Goal: Information Seeking & Learning: Check status

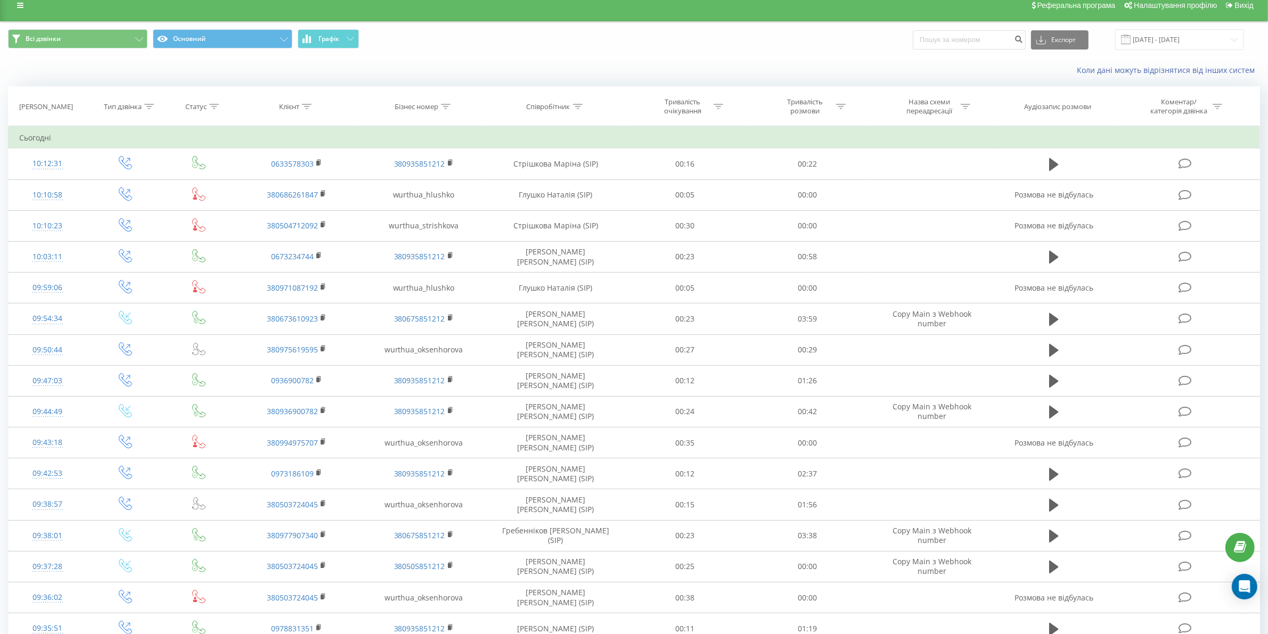
click at [565, 112] on th "Співробітник" at bounding box center [555, 106] width 137 height 39
click at [571, 121] on th "Співробітник" at bounding box center [555, 106] width 137 height 39
click at [571, 120] on th "Співробітник" at bounding box center [555, 106] width 137 height 39
click at [571, 110] on div "Співробітник" at bounding box center [555, 106] width 56 height 9
click at [547, 189] on input "text" at bounding box center [556, 183] width 94 height 19
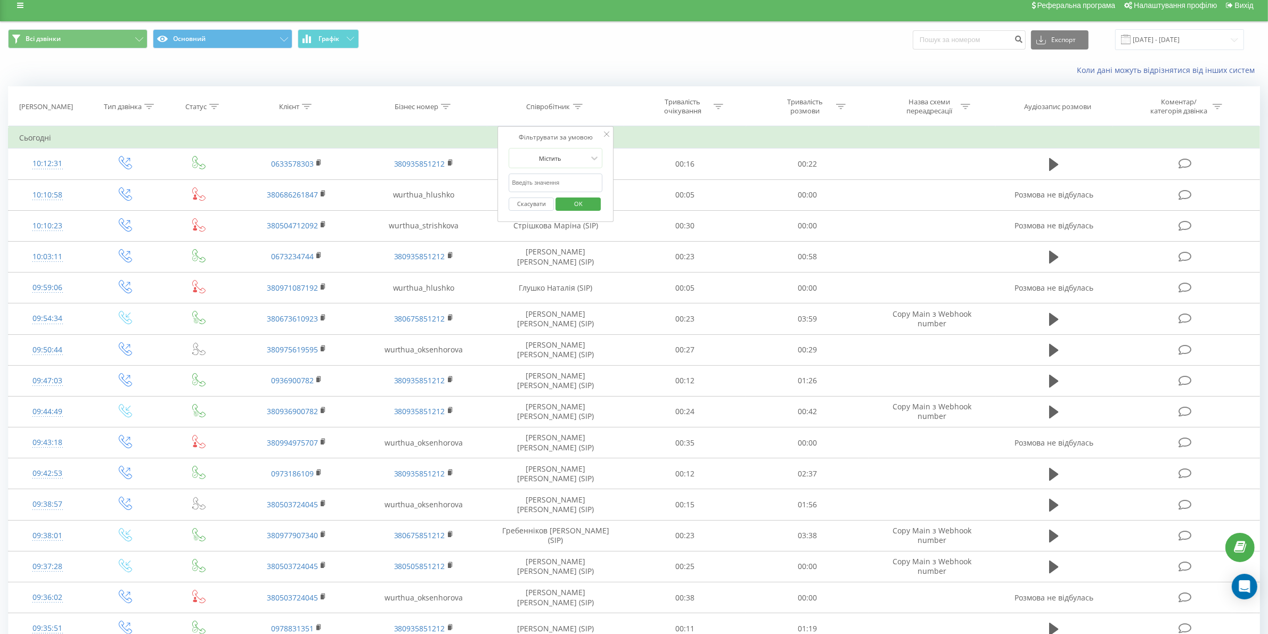
type input "сіліпіна"
click at [589, 204] on span "OK" at bounding box center [579, 204] width 30 height 17
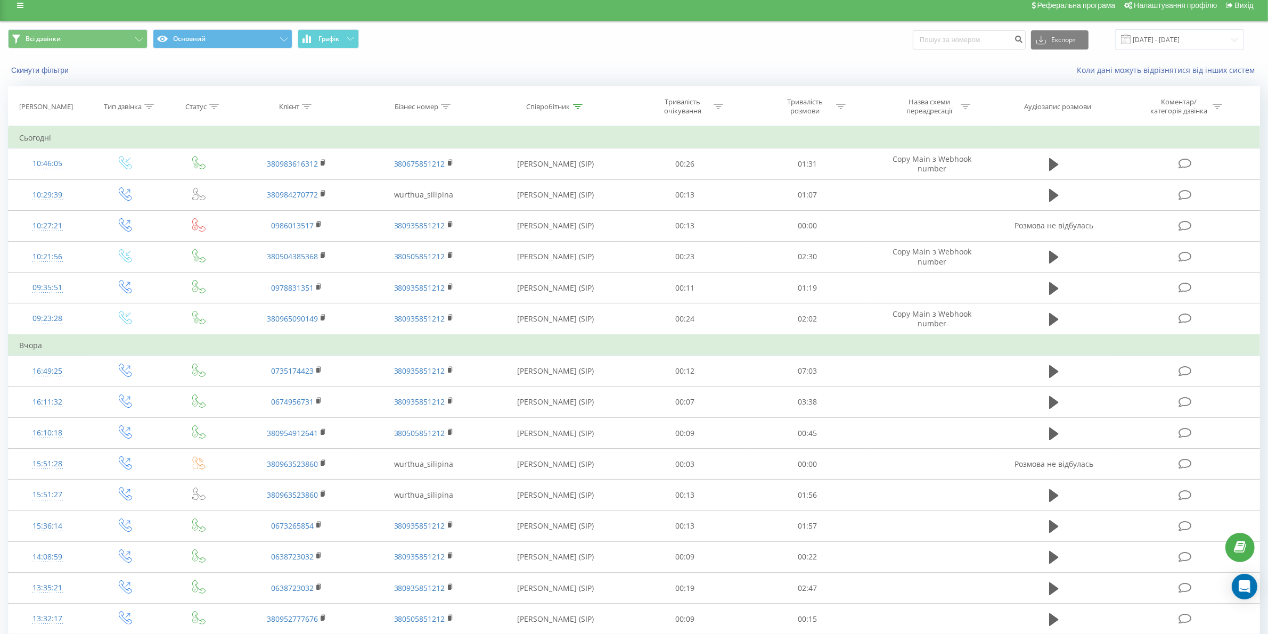
click at [827, 112] on div "Тривалість розмови" at bounding box center [805, 106] width 57 height 18
click at [814, 159] on div at bounding box center [802, 158] width 76 height 10
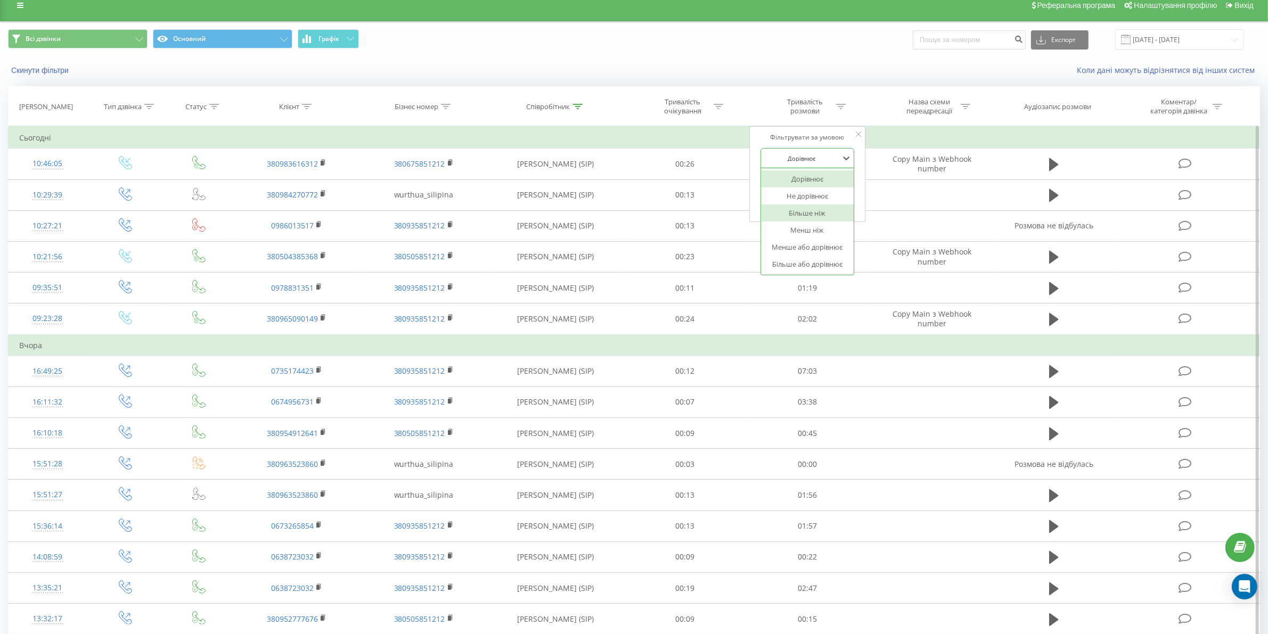
click at [818, 211] on div "Більше ніж" at bounding box center [807, 213] width 93 height 17
click at [806, 180] on input "text" at bounding box center [808, 183] width 94 height 19
type input "03"
click at [834, 203] on span "OK" at bounding box center [831, 204] width 30 height 17
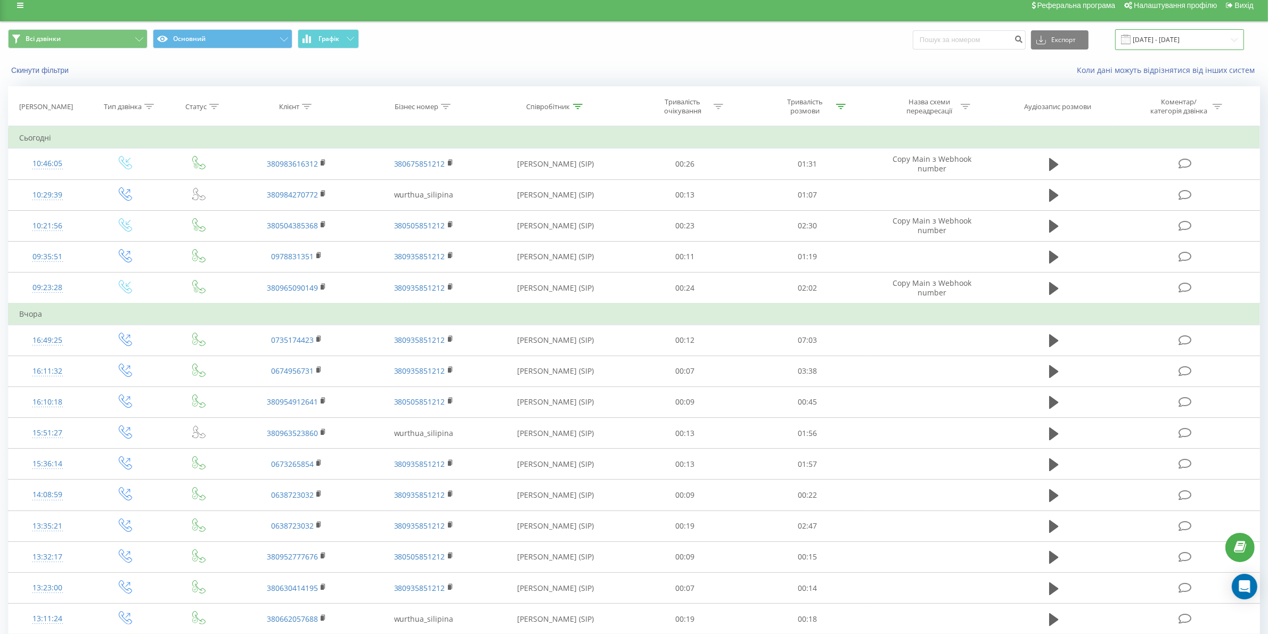
click at [1207, 38] on input "22.07.2025 - 22.08.2025" at bounding box center [1180, 39] width 129 height 21
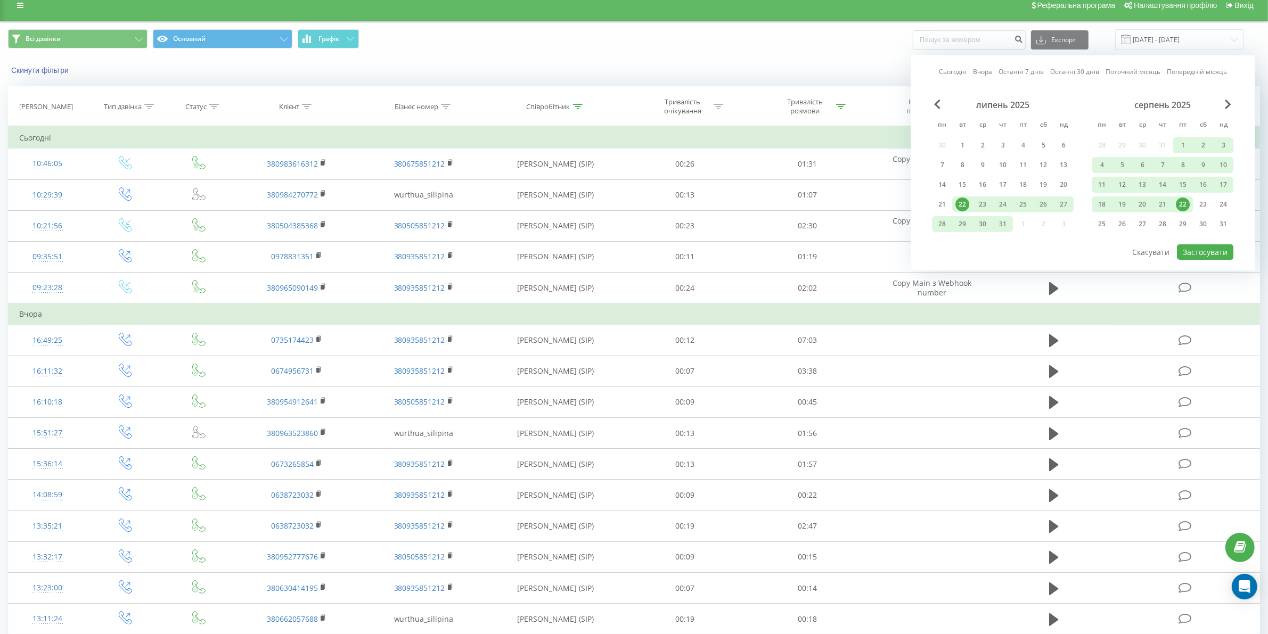
drag, startPoint x: 1183, startPoint y: 204, endPoint x: 1202, endPoint y: 260, distance: 59.6
click at [1183, 204] on div "22" at bounding box center [1183, 205] width 14 height 14
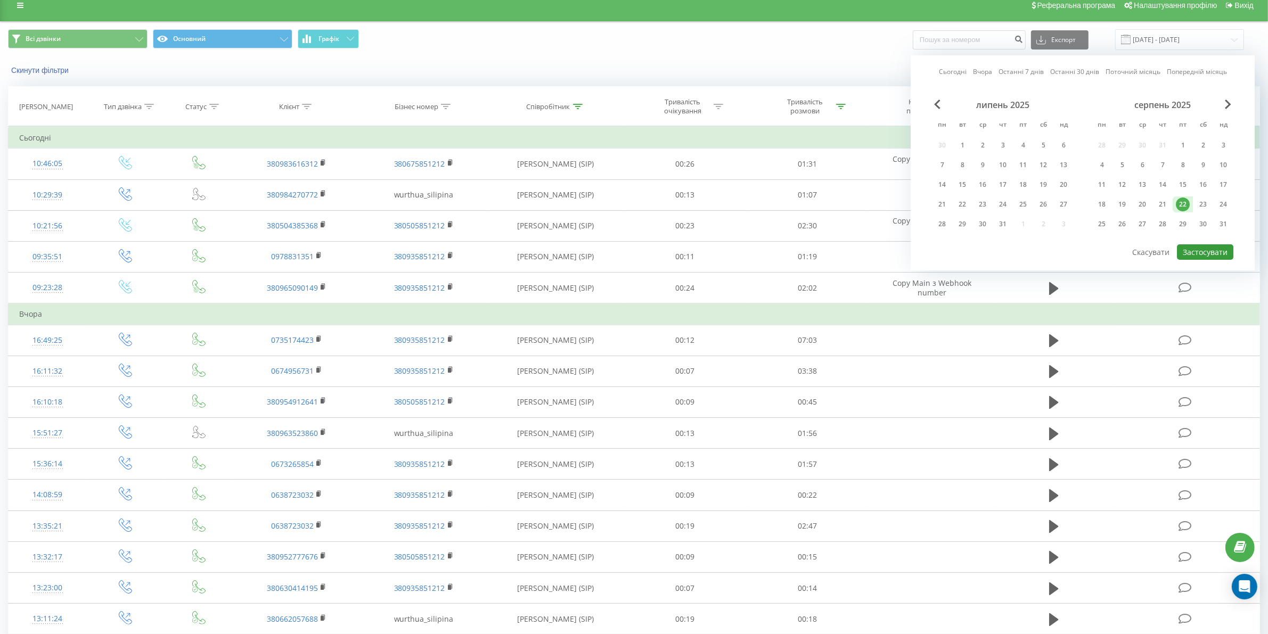
click at [1204, 251] on button "Застосувати" at bounding box center [1205, 252] width 56 height 15
type input "22.08.2025 - 22.08.2025"
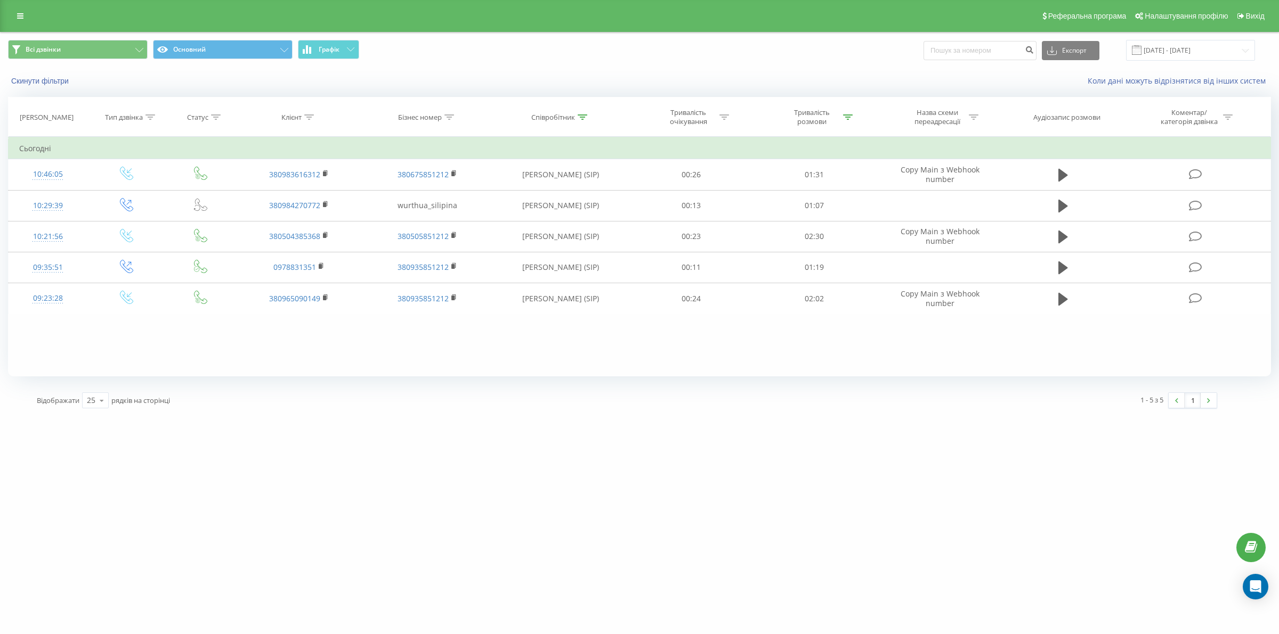
click at [574, 118] on div "Співробітник" at bounding box center [553, 117] width 44 height 9
drag, startPoint x: 579, startPoint y: 192, endPoint x: 509, endPoint y: 183, distance: 70.4
click at [516, 185] on input "сіліпіна" at bounding box center [561, 193] width 94 height 19
click button "OK" at bounding box center [582, 214] width 45 height 13
click at [577, 118] on icon at bounding box center [582, 117] width 10 height 5
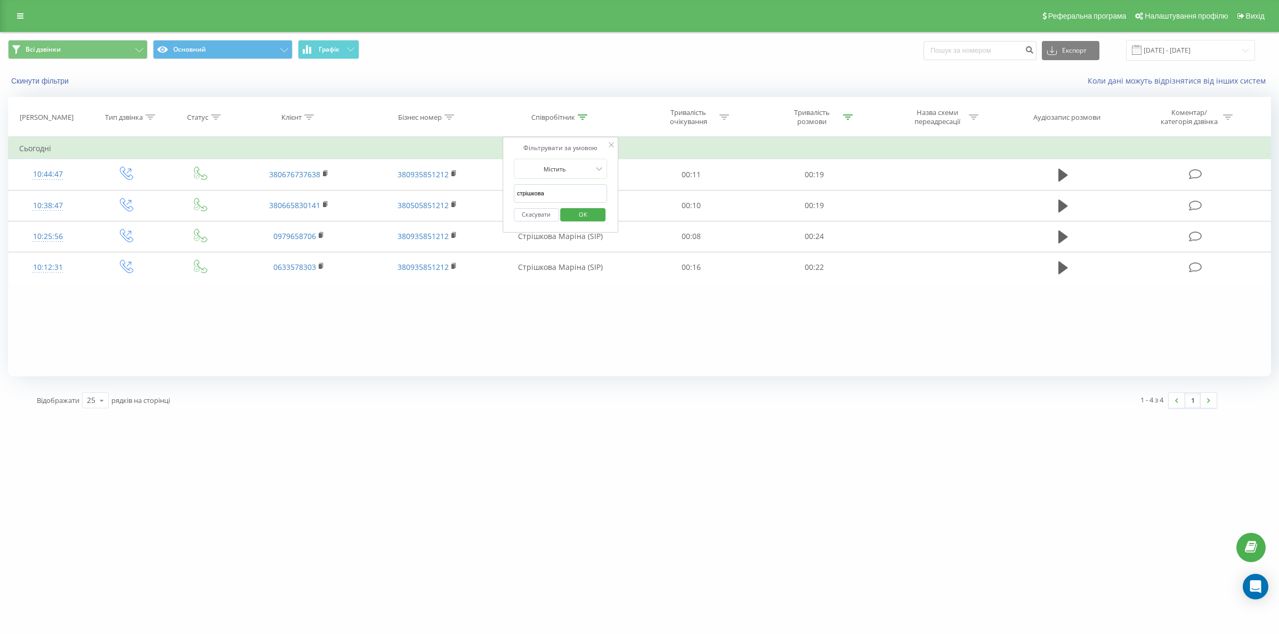
drag, startPoint x: 570, startPoint y: 188, endPoint x: 518, endPoint y: 186, distance: 51.7
click at [518, 186] on input "стрішкова" at bounding box center [561, 193] width 94 height 19
type input "с"
type input "оксенгорова"
click at [594, 212] on span "OK" at bounding box center [583, 214] width 30 height 17
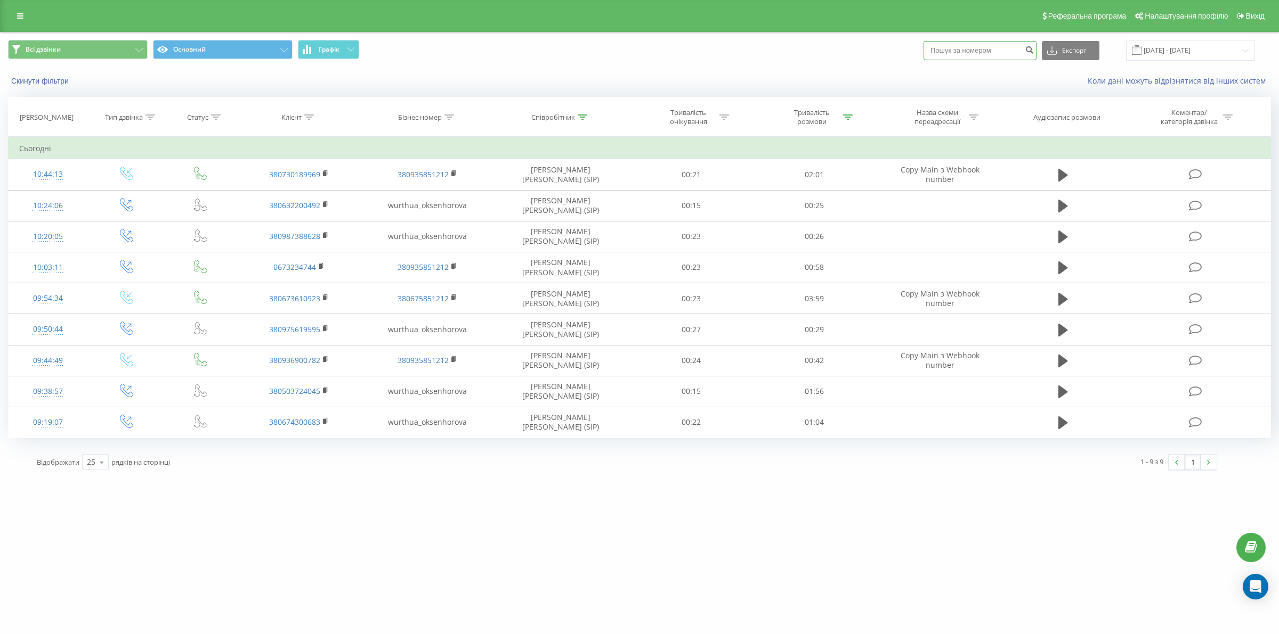
click at [981, 44] on input at bounding box center [979, 50] width 113 height 19
paste input "0504385368"
type input "0504385368"
click at [1036, 54] on button "submit" at bounding box center [1029, 50] width 14 height 19
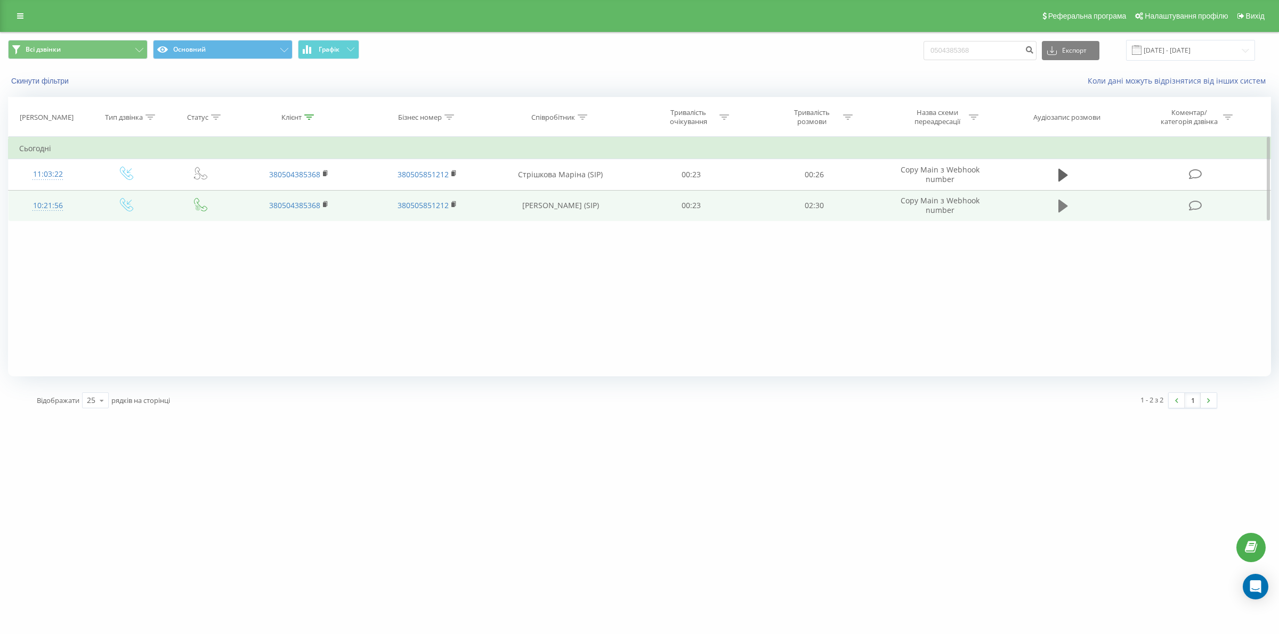
click at [1058, 205] on icon at bounding box center [1063, 206] width 10 height 15
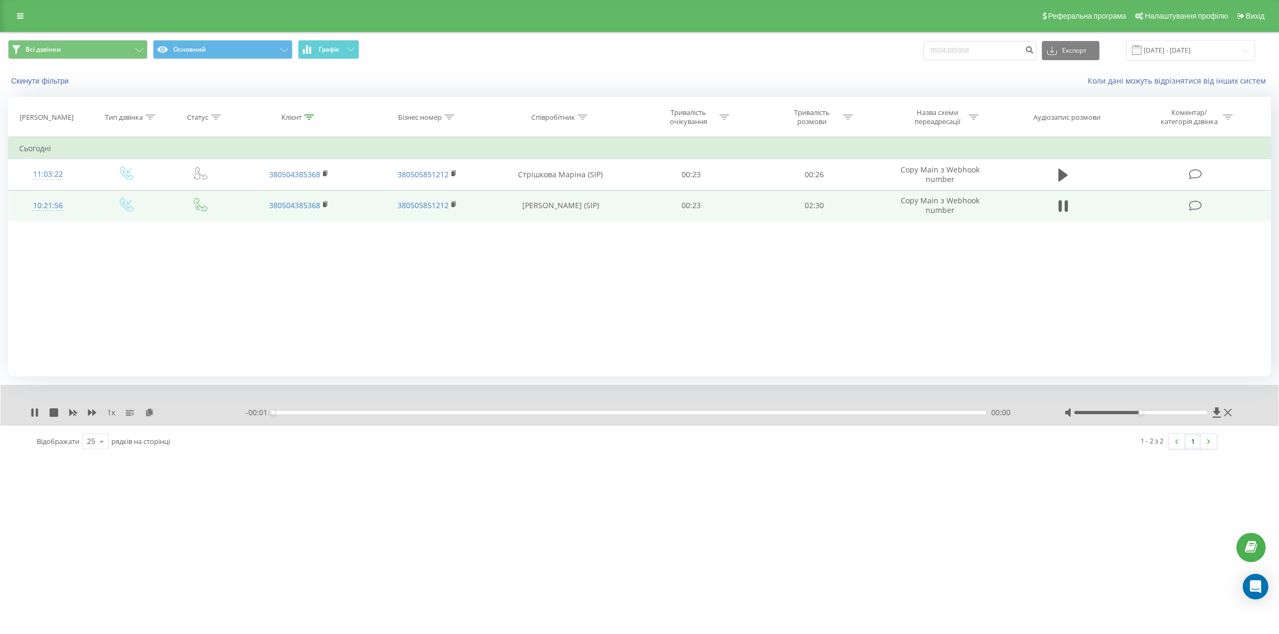
click at [463, 411] on div "- 00:01 00:00 00:00" at bounding box center [642, 413] width 792 height 11
click at [467, 413] on div "00:00" at bounding box center [629, 412] width 713 height 3
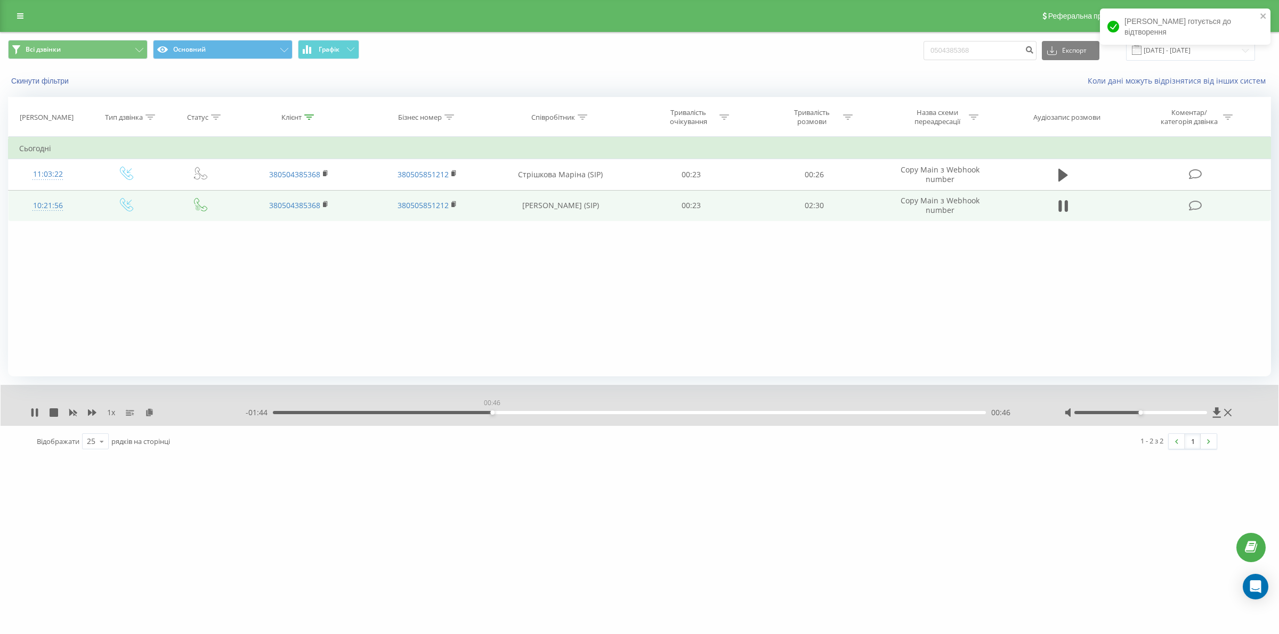
click at [492, 413] on div "00:46" at bounding box center [629, 412] width 713 height 3
click at [36, 413] on icon at bounding box center [37, 413] width 2 height 9
click at [14, 19] on link at bounding box center [20, 16] width 19 height 15
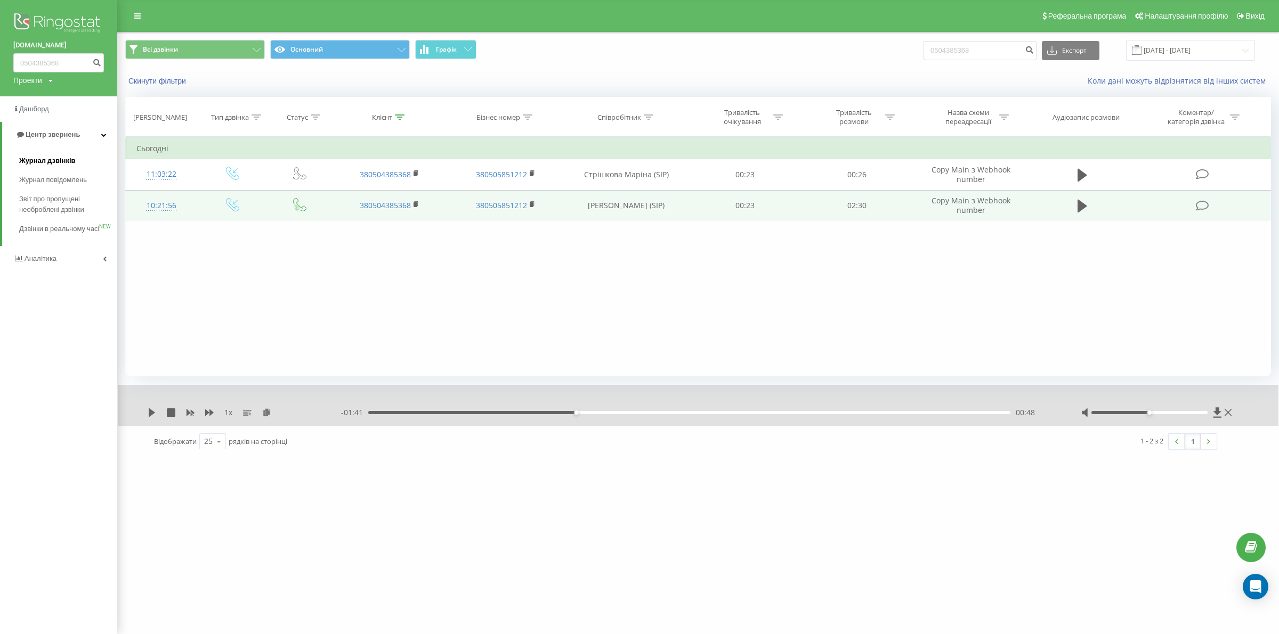
click at [62, 158] on span "Журнал дзвінків" at bounding box center [47, 161] width 56 height 11
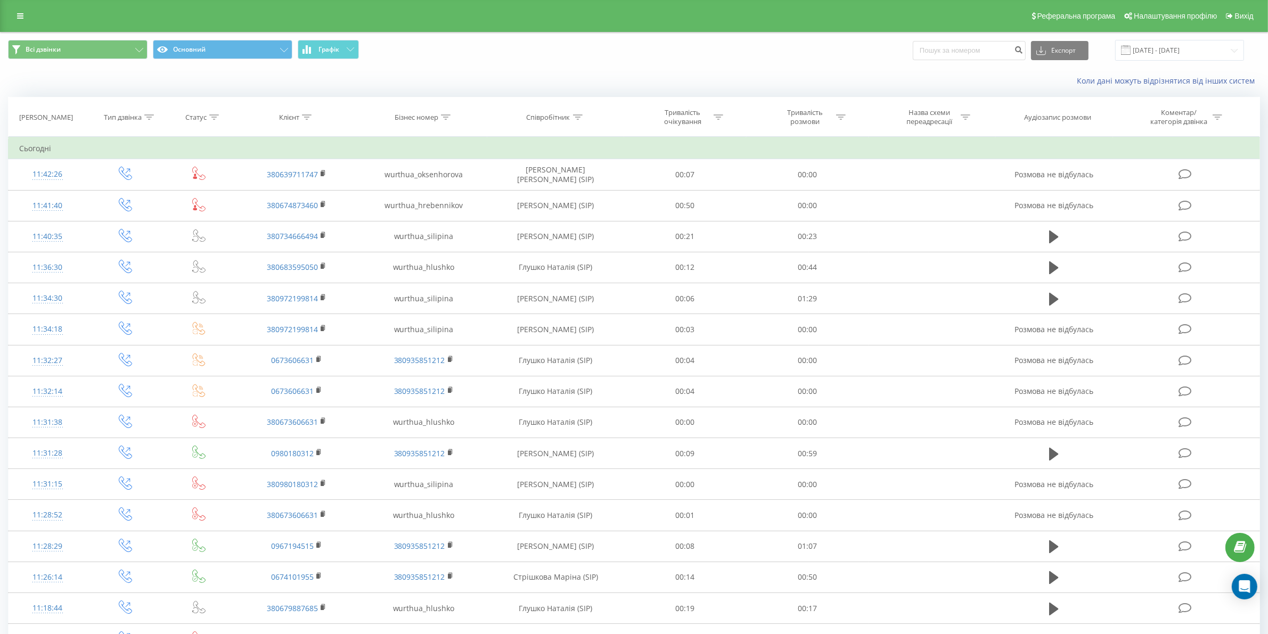
click at [573, 119] on icon at bounding box center [578, 117] width 10 height 5
click at [558, 187] on input "text" at bounding box center [556, 193] width 94 height 19
type input "сіліпіна"
click at [565, 222] on span "OK" at bounding box center [579, 214] width 30 height 17
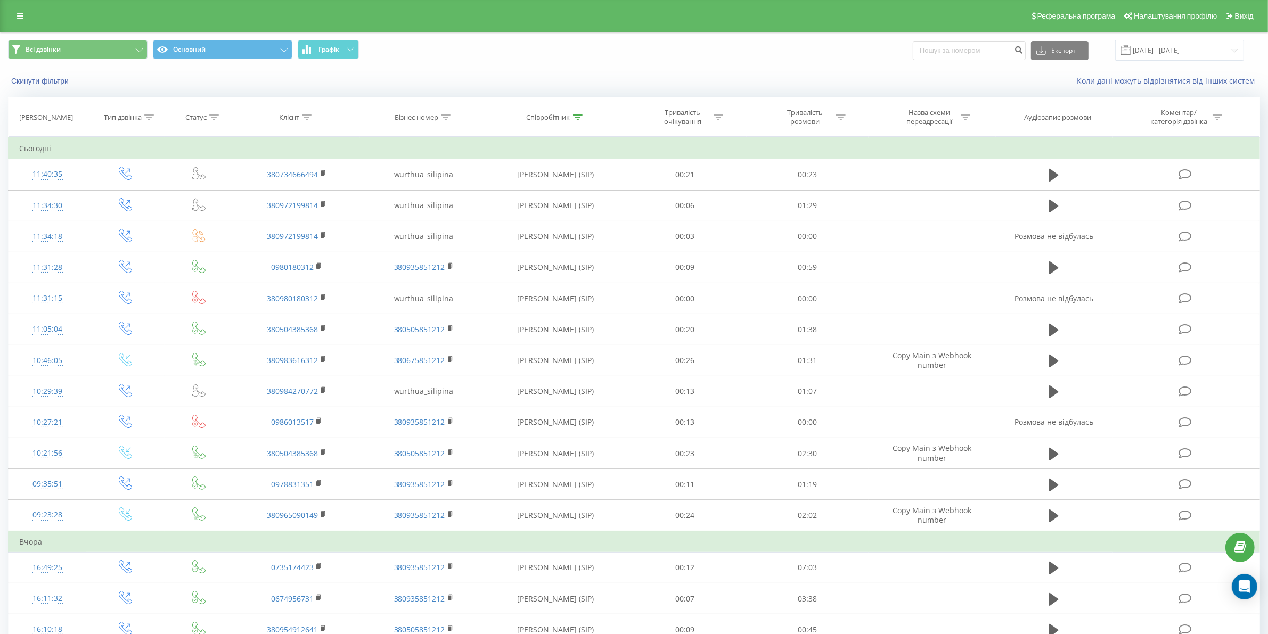
click at [826, 118] on div "Тривалість розмови" at bounding box center [805, 117] width 57 height 18
click at [826, 176] on div "Дорівнює" at bounding box center [802, 169] width 78 height 16
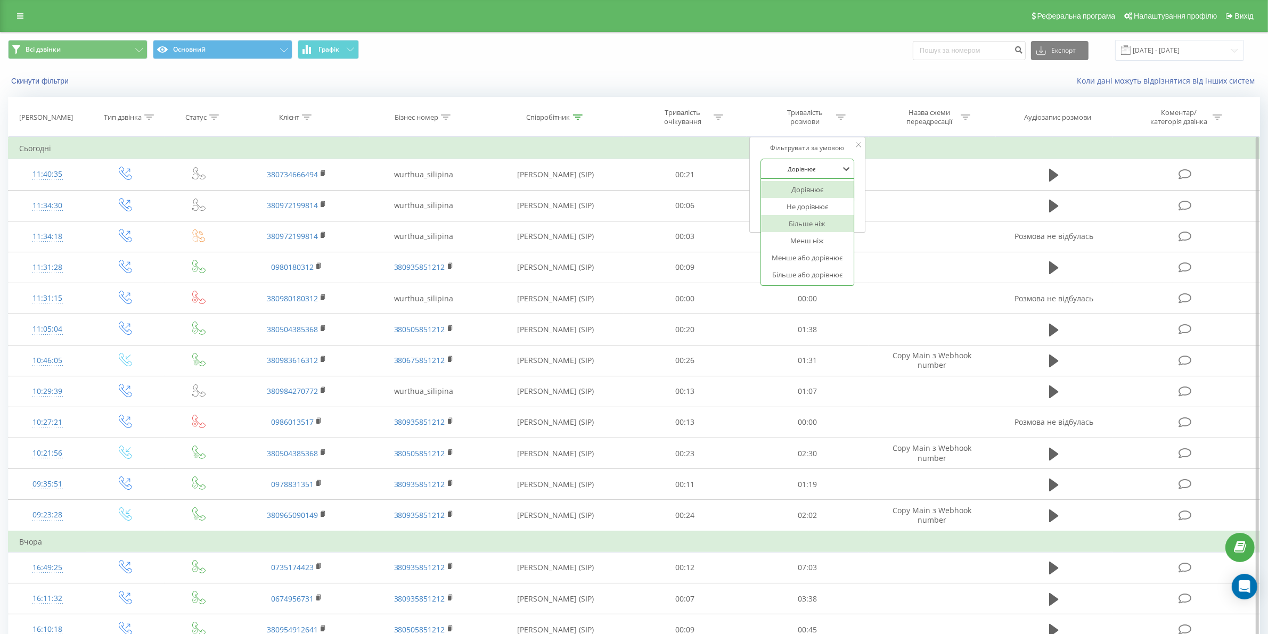
click at [813, 217] on div "Більше ніж" at bounding box center [807, 223] width 93 height 17
click at [815, 201] on input "text" at bounding box center [808, 193] width 94 height 19
type input "03"
click at [828, 211] on span "OK" at bounding box center [831, 214] width 30 height 17
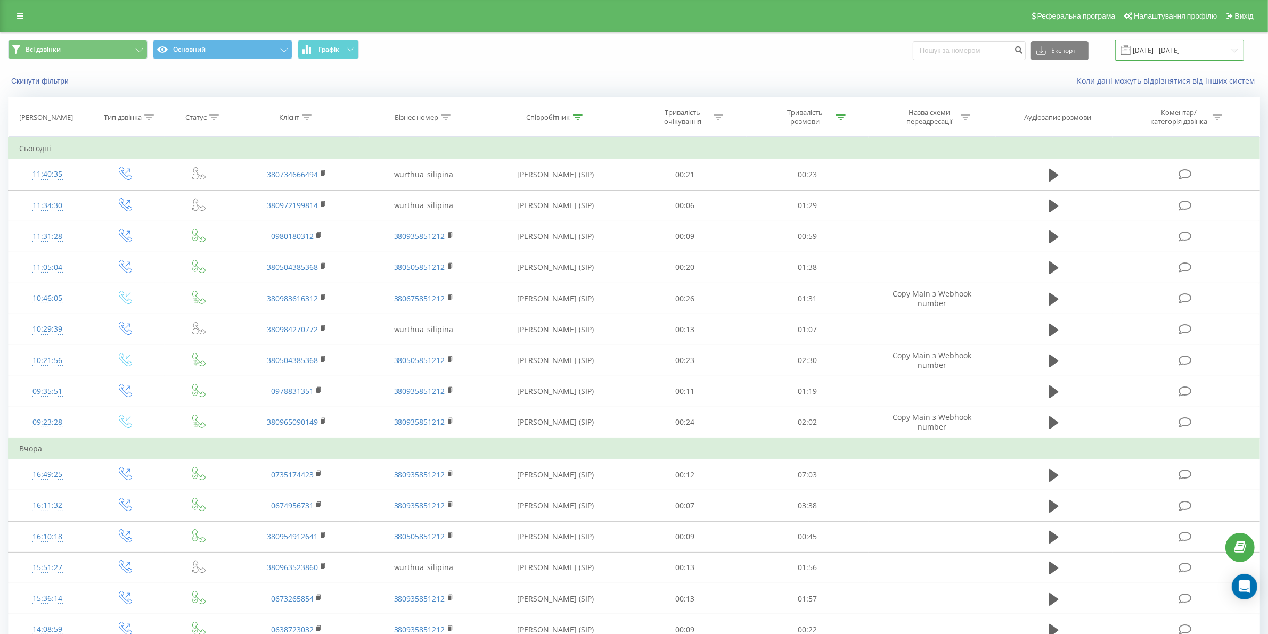
click at [1195, 49] on input "22.07.2025 - 22.08.2025" at bounding box center [1180, 50] width 129 height 21
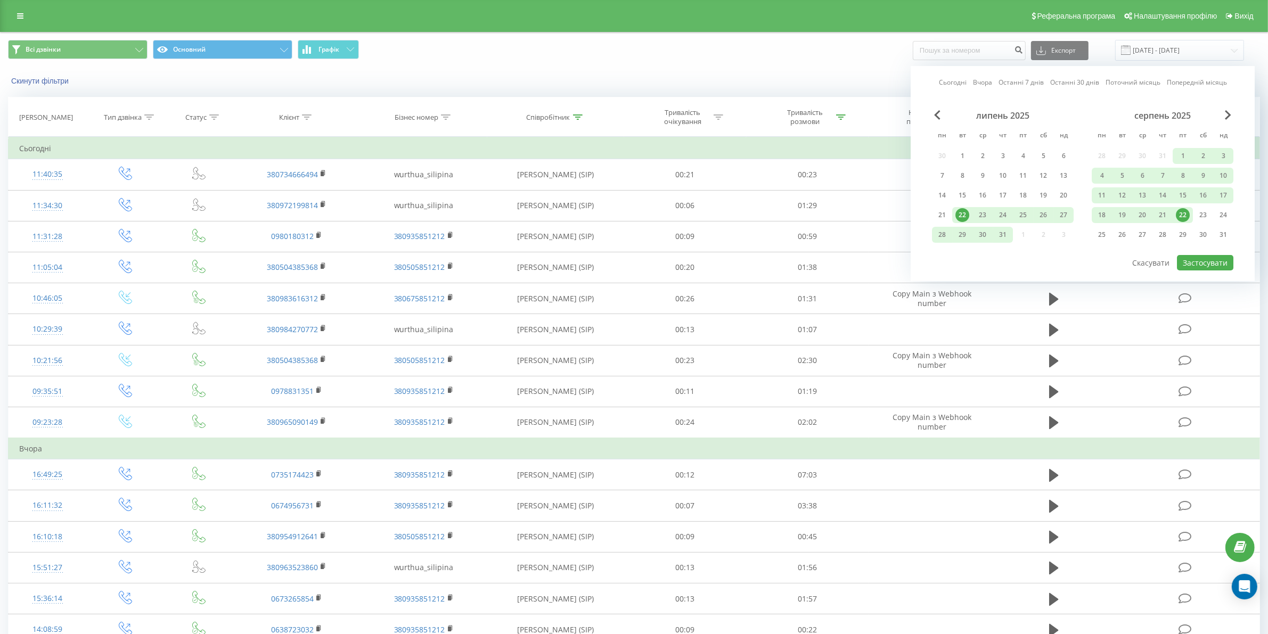
click at [1178, 213] on div "22" at bounding box center [1183, 215] width 14 height 14
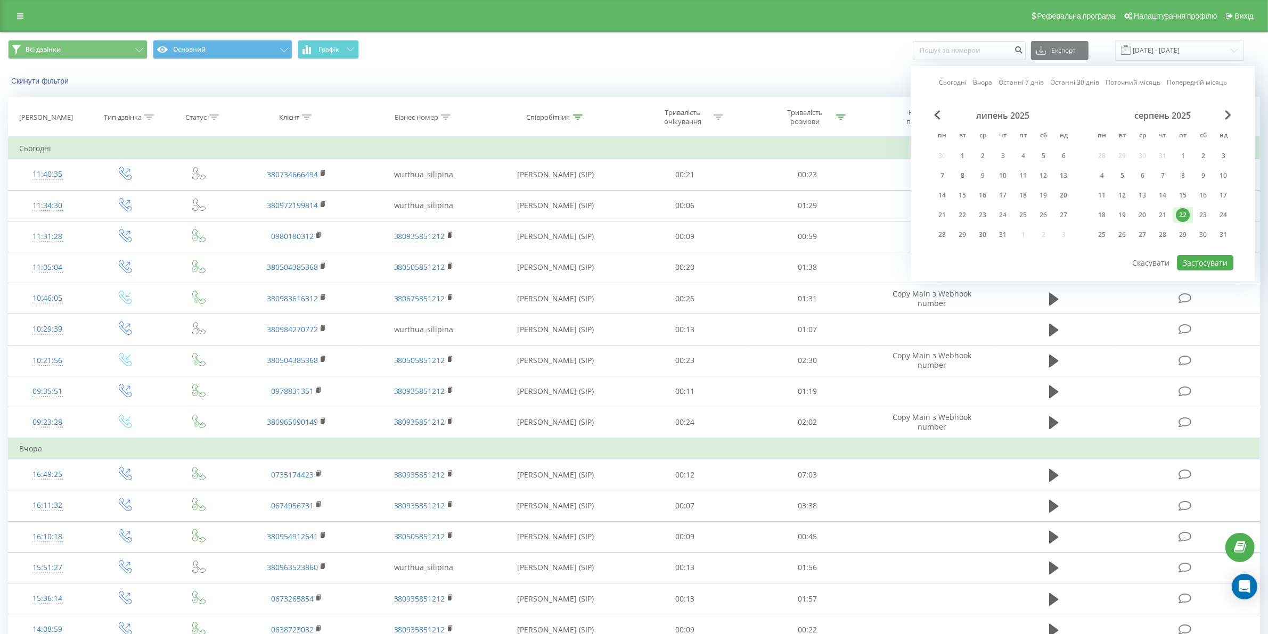
click at [1197, 251] on div "Сьогодні Вчора Останні 7 днів Останні 30 днів Поточний місяць Попередній місяць…" at bounding box center [1083, 173] width 344 height 215
click at [1197, 255] on button "Застосувати" at bounding box center [1205, 262] width 56 height 15
type input "22.08.2025 - 22.08.2025"
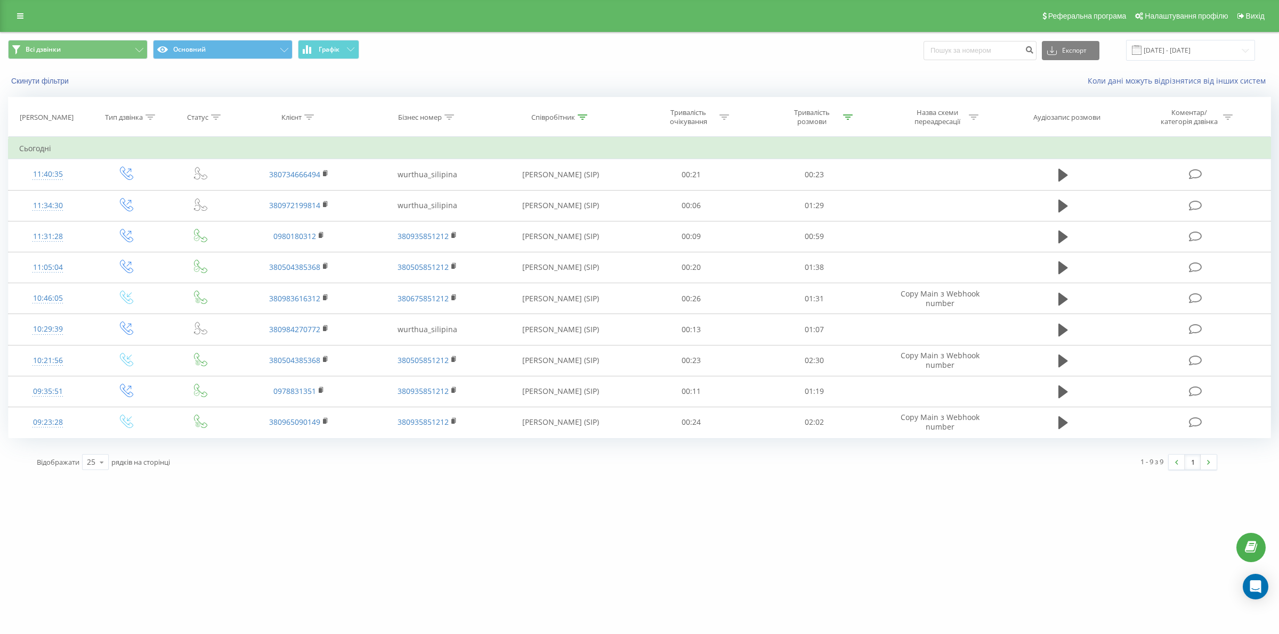
drag, startPoint x: 574, startPoint y: 116, endPoint x: 560, endPoint y: 168, distance: 53.9
click at [574, 118] on div "Співробітник" at bounding box center [553, 117] width 44 height 9
drag, startPoint x: 555, startPoint y: 190, endPoint x: 509, endPoint y: 193, distance: 46.4
click at [509, 193] on div "Фільтрувати за умовою Містить сіліпіна Скасувати OK" at bounding box center [560, 185] width 116 height 96
click button "OK" at bounding box center [582, 214] width 45 height 13
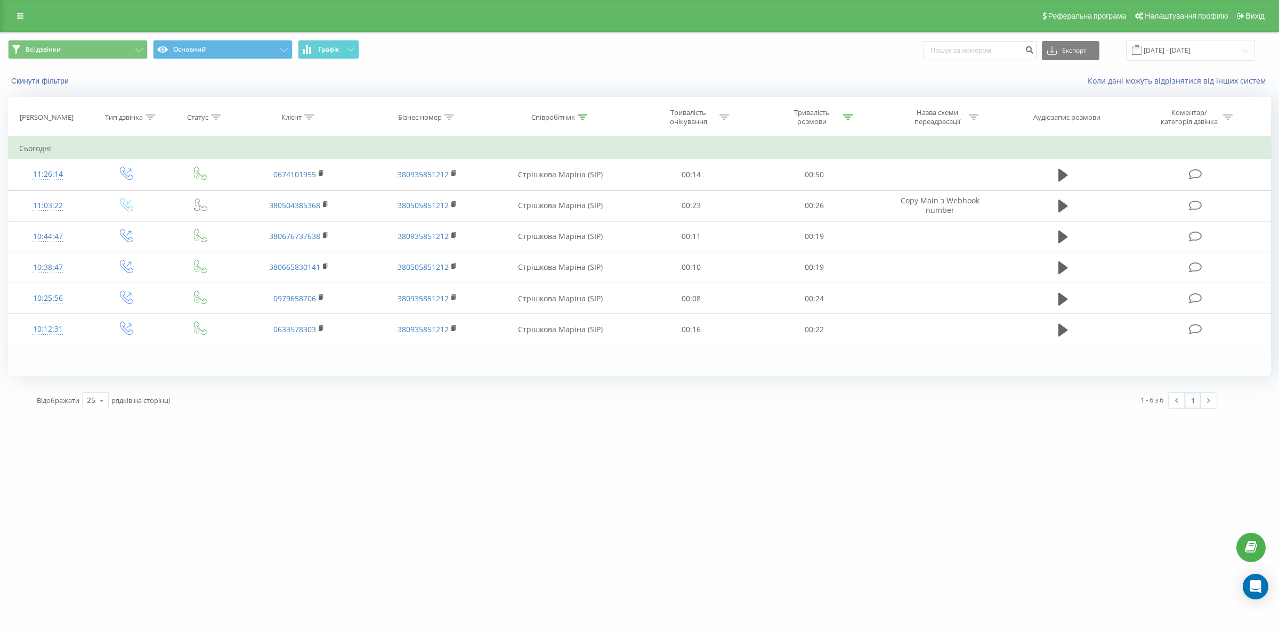
click at [580, 116] on icon at bounding box center [582, 117] width 10 height 5
drag, startPoint x: 570, startPoint y: 199, endPoint x: 508, endPoint y: 196, distance: 62.4
click at [508, 196] on div "Фільтрувати за умовою Містить стрішкова Скасувати OK" at bounding box center [560, 185] width 116 height 96
click button "OK" at bounding box center [582, 214] width 45 height 13
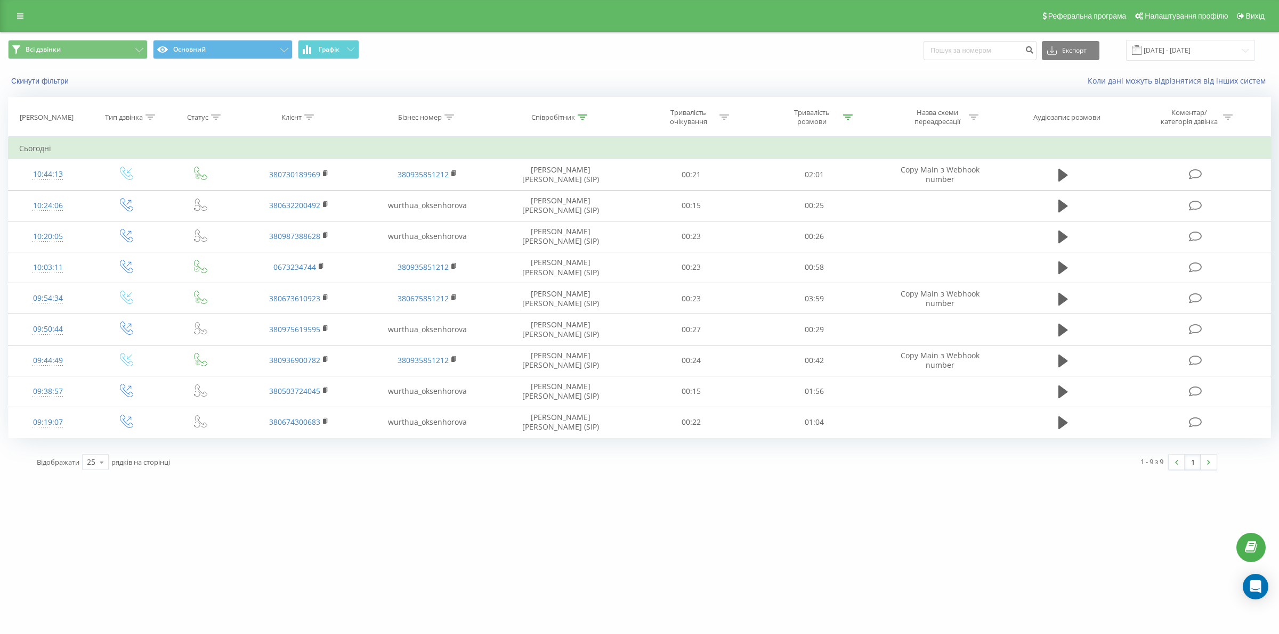
click at [577, 117] on icon at bounding box center [582, 117] width 10 height 5
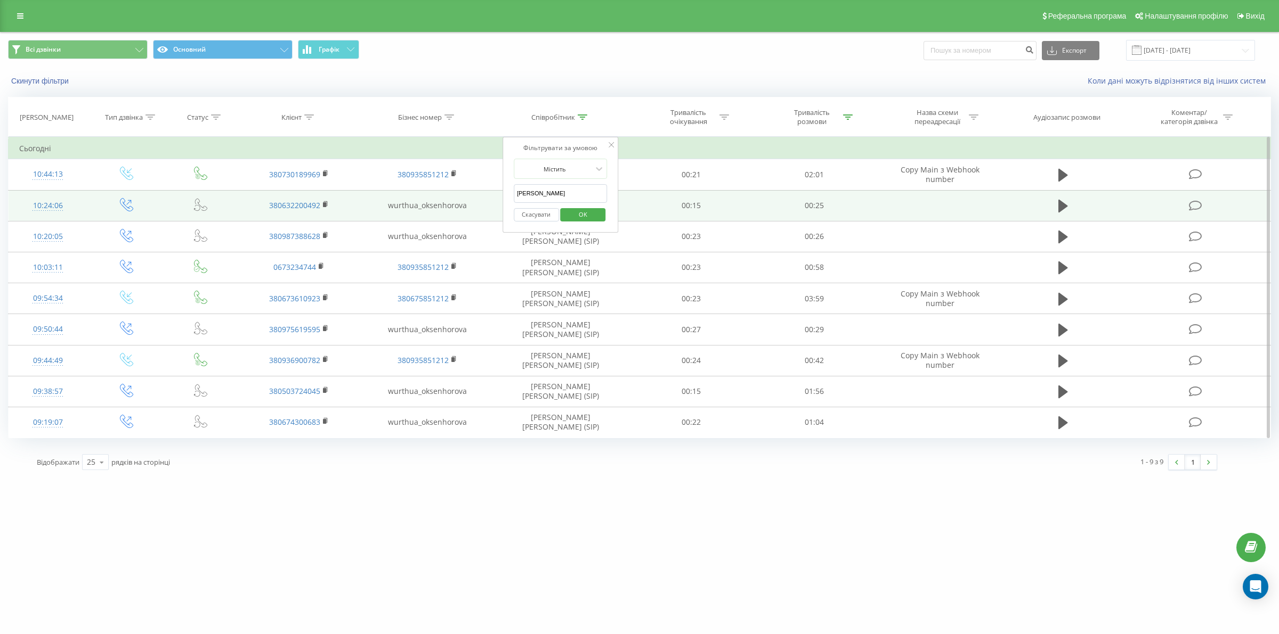
drag, startPoint x: 556, startPoint y: 193, endPoint x: 491, endPoint y: 198, distance: 64.6
click at [491, 198] on table "Фільтрувати за умовою Дорівнює Введіть значення Скасувати OK Фільтрувати за умо…" at bounding box center [639, 288] width 1263 height 302
type input "гулшко"
click button "OK" at bounding box center [582, 214] width 45 height 13
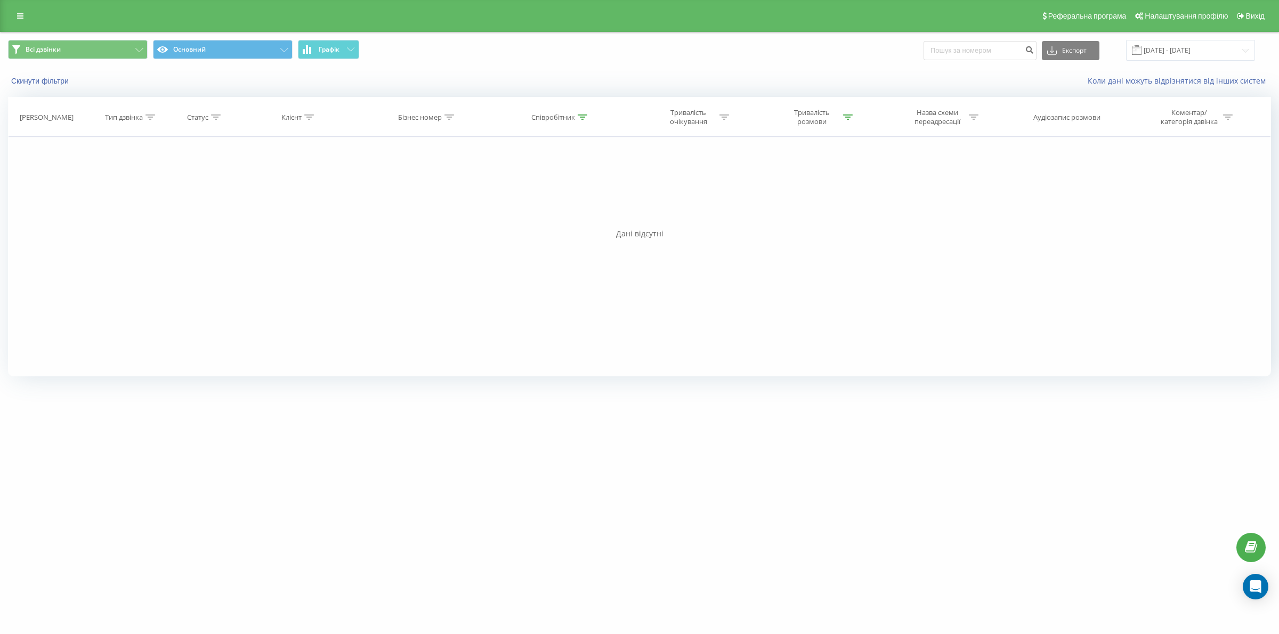
click at [560, 123] on th "Співробітник" at bounding box center [560, 116] width 138 height 39
drag, startPoint x: 583, startPoint y: 115, endPoint x: 562, endPoint y: 172, distance: 60.9
click at [582, 115] on icon at bounding box center [582, 117] width 10 height 5
drag, startPoint x: 541, startPoint y: 193, endPoint x: 512, endPoint y: 193, distance: 28.8
click at [512, 193] on div "Фільтрувати за умовою Містить гулшко Скасувати OK" at bounding box center [560, 185] width 116 height 96
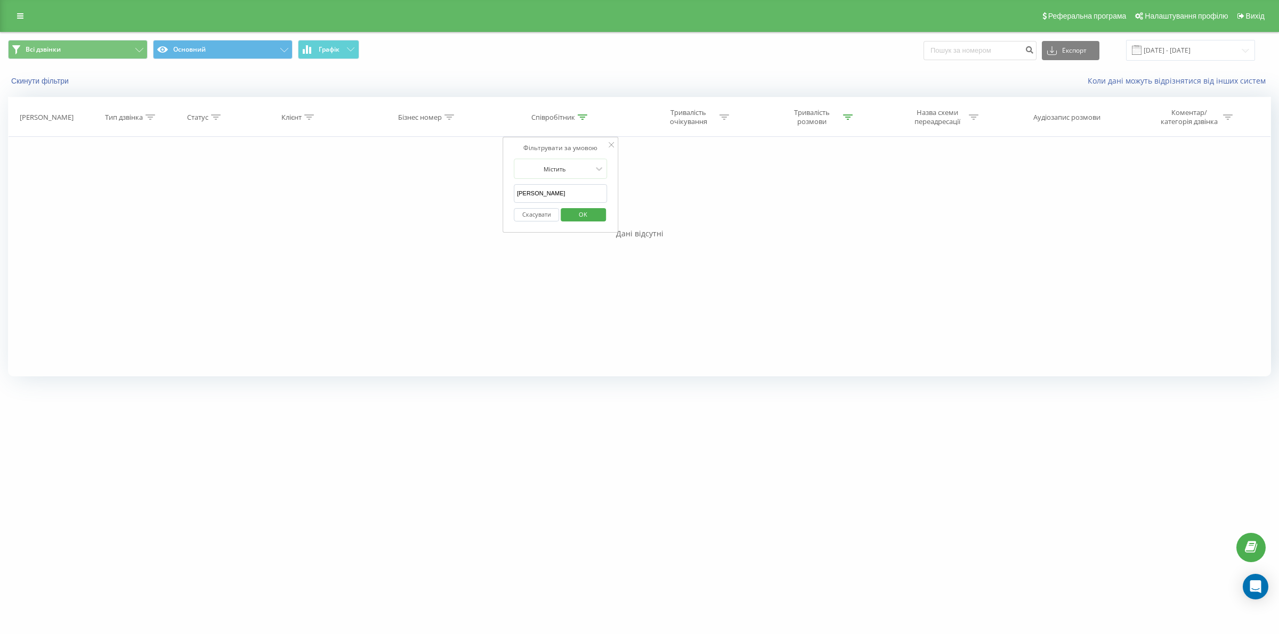
click button "OK" at bounding box center [582, 214] width 45 height 13
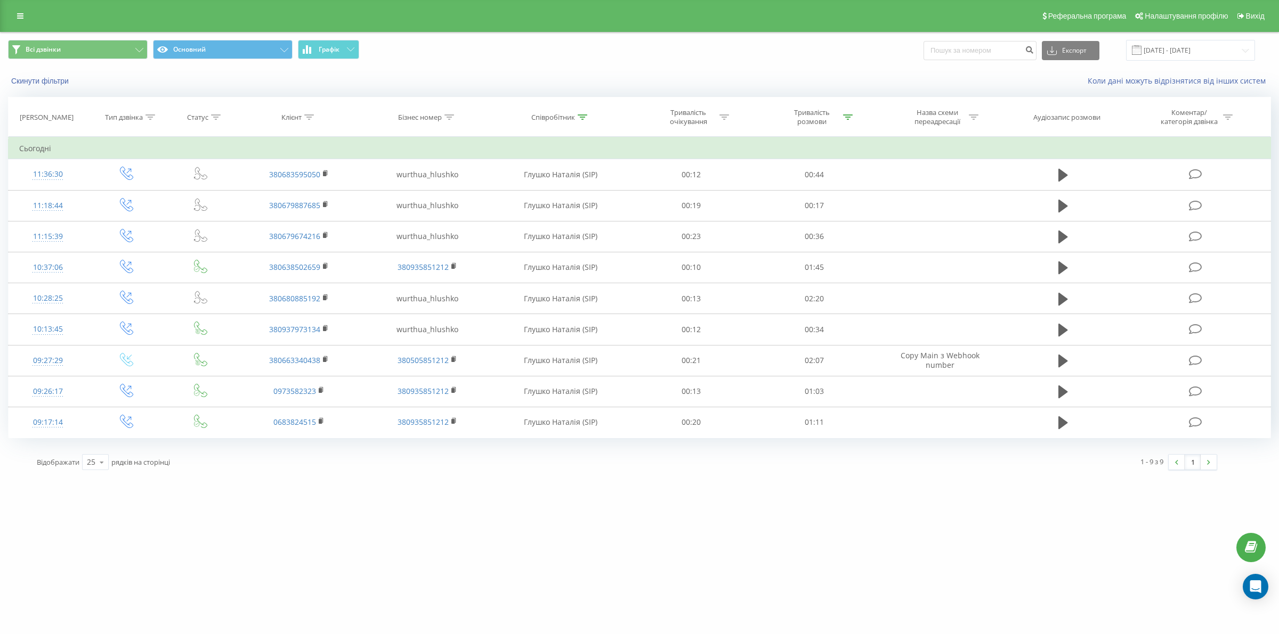
click at [576, 119] on div "Співробітник" at bounding box center [559, 117] width 56 height 9
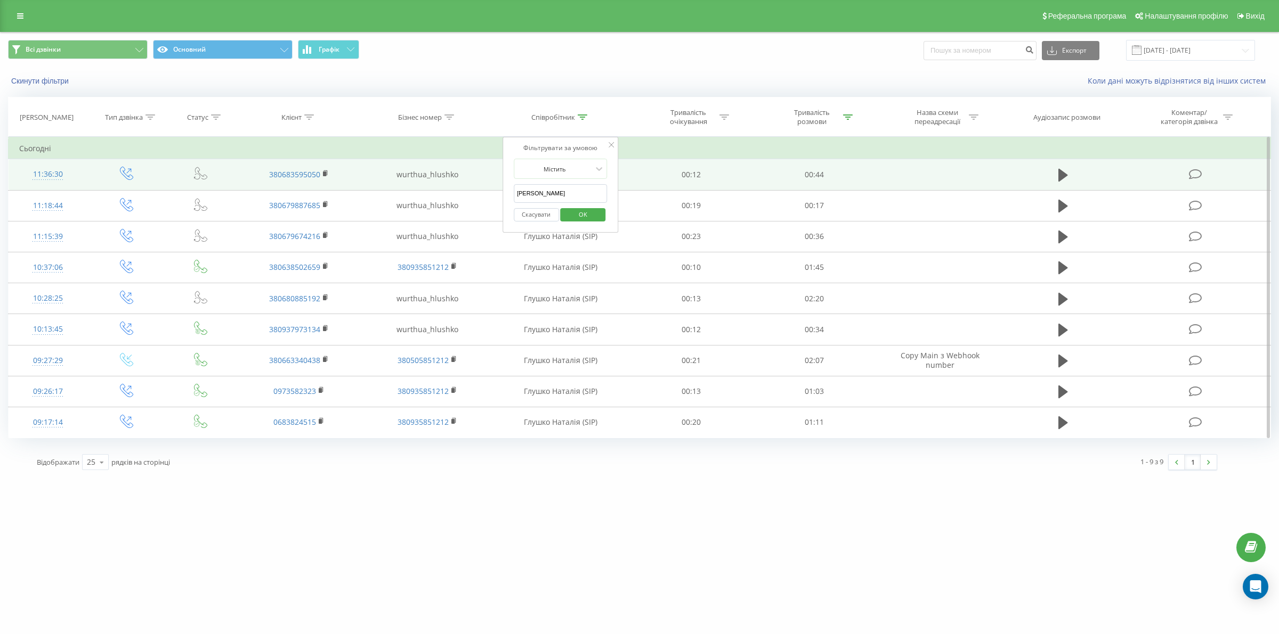
drag, startPoint x: 559, startPoint y: 192, endPoint x: 450, endPoint y: 185, distance: 109.5
click at [450, 185] on table "Фільтрувати за умовою Дорівнює Введіть значення Скасувати OK Фільтрувати за умо…" at bounding box center [639, 288] width 1263 height 302
type input "сіліпіна"
click button "OK" at bounding box center [582, 214] width 45 height 13
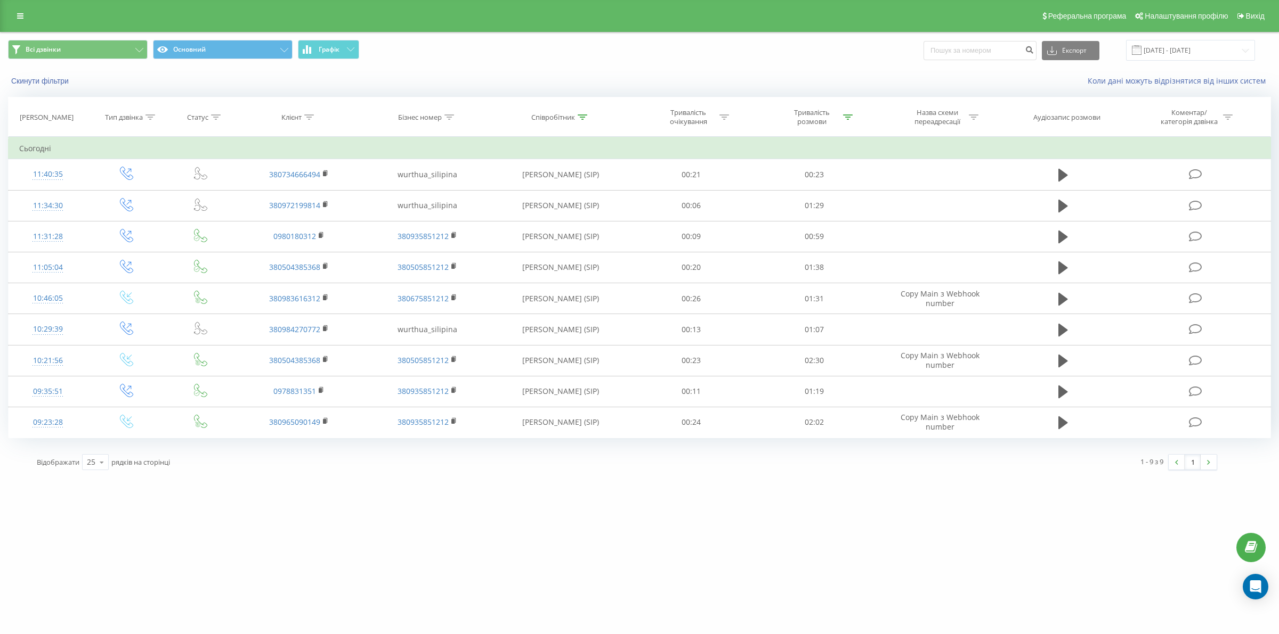
click at [848, 118] on icon at bounding box center [848, 117] width 10 height 5
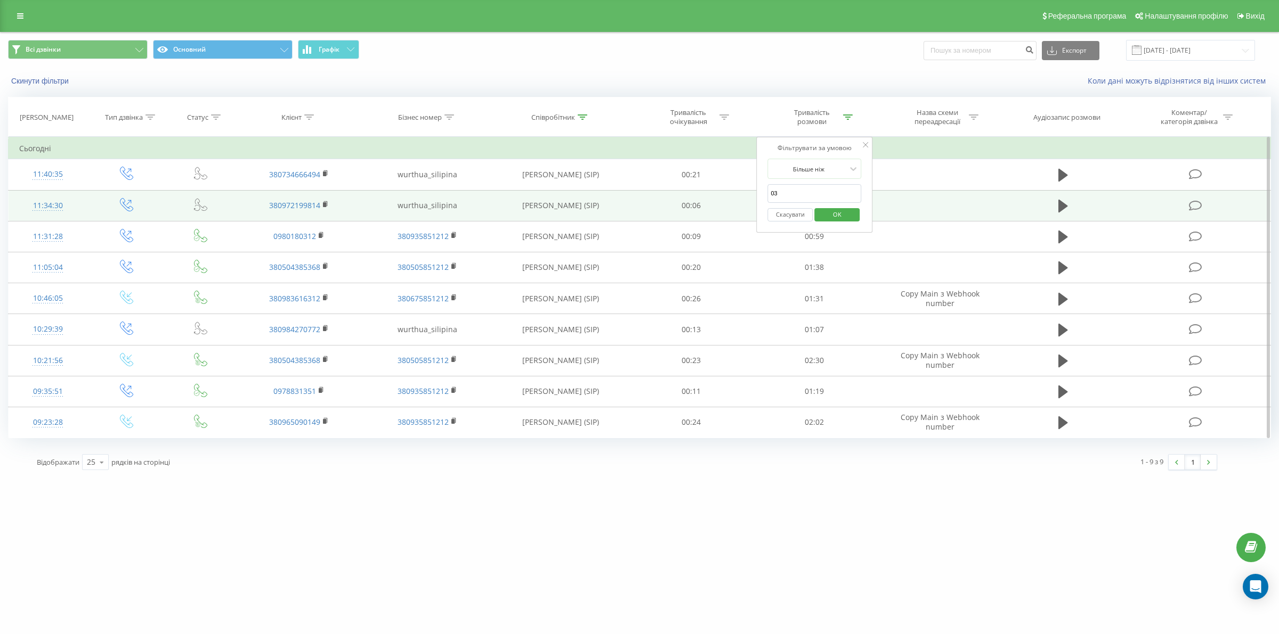
drag, startPoint x: 811, startPoint y: 193, endPoint x: 721, endPoint y: 196, distance: 90.1
click at [721, 196] on table "Фільтрувати за умовою Дорівнює Введіть значення Скасувати OK Фільтрувати за умо…" at bounding box center [639, 288] width 1263 height 302
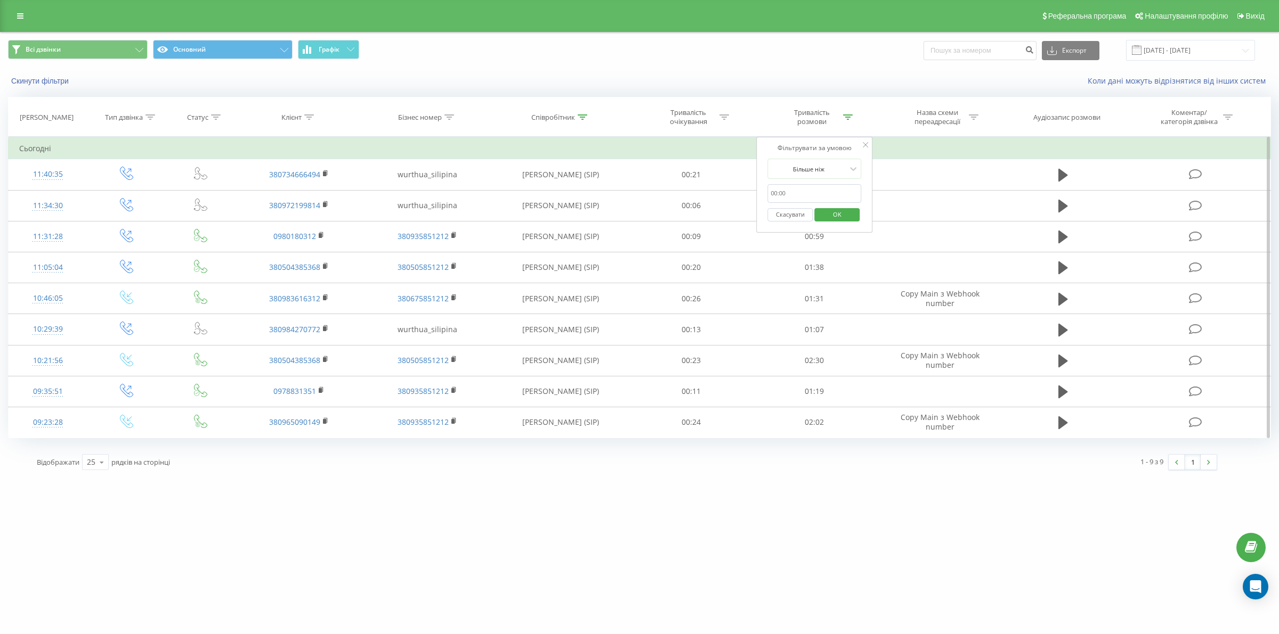
click at [839, 219] on span "OK" at bounding box center [837, 214] width 30 height 17
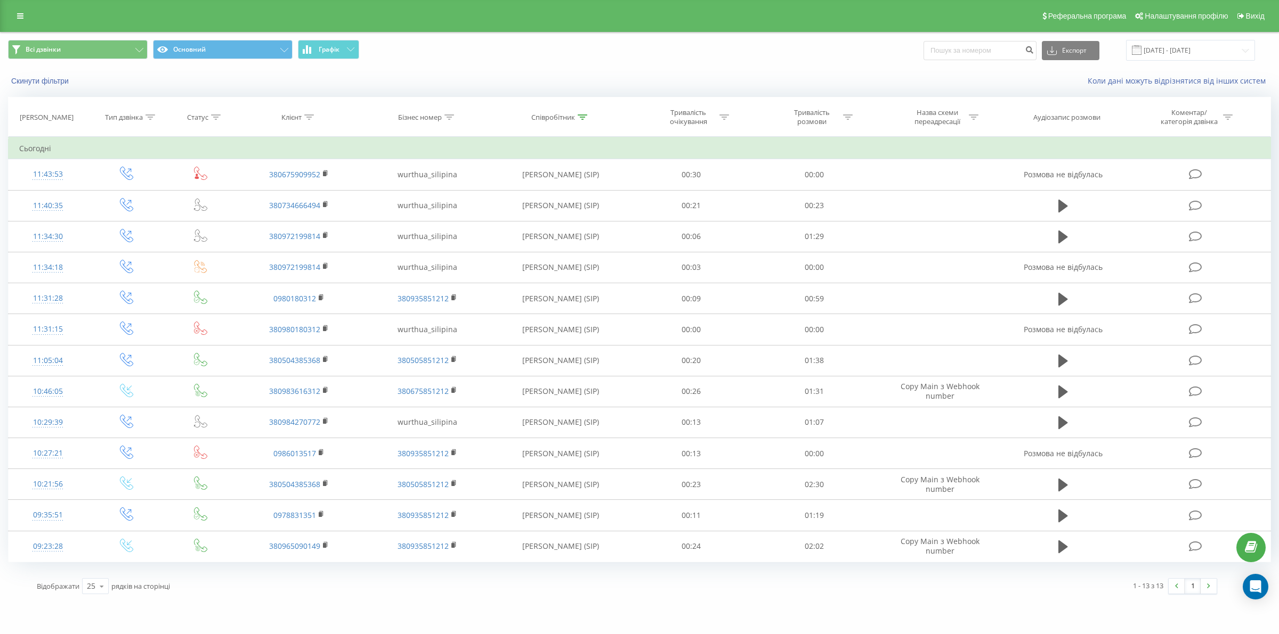
click at [589, 115] on div "Співробітник" at bounding box center [560, 117] width 138 height 9
click at [547, 200] on input "сіліпіна" at bounding box center [561, 193] width 94 height 19
type input "сіліпіна"
click button "OK" at bounding box center [582, 214] width 45 height 13
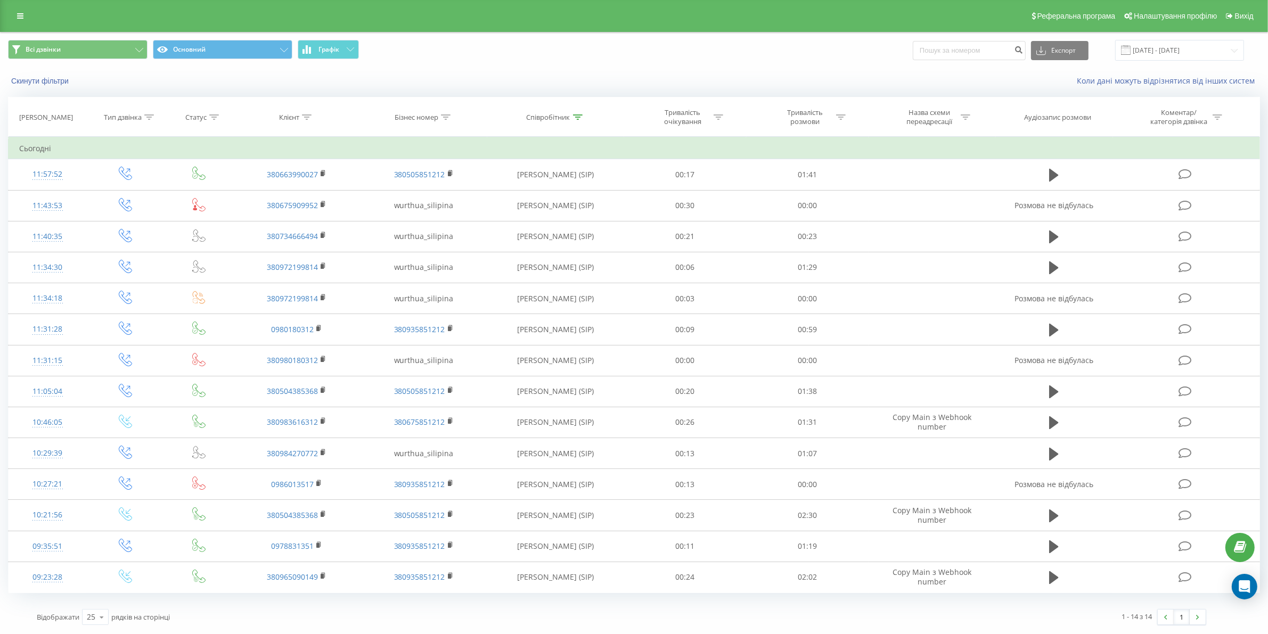
click at [826, 120] on div "Тривалість розмови" at bounding box center [805, 117] width 57 height 18
click at [816, 190] on input "text" at bounding box center [808, 193] width 94 height 19
type input "03"
click at [841, 208] on span "OK" at bounding box center [831, 214] width 30 height 17
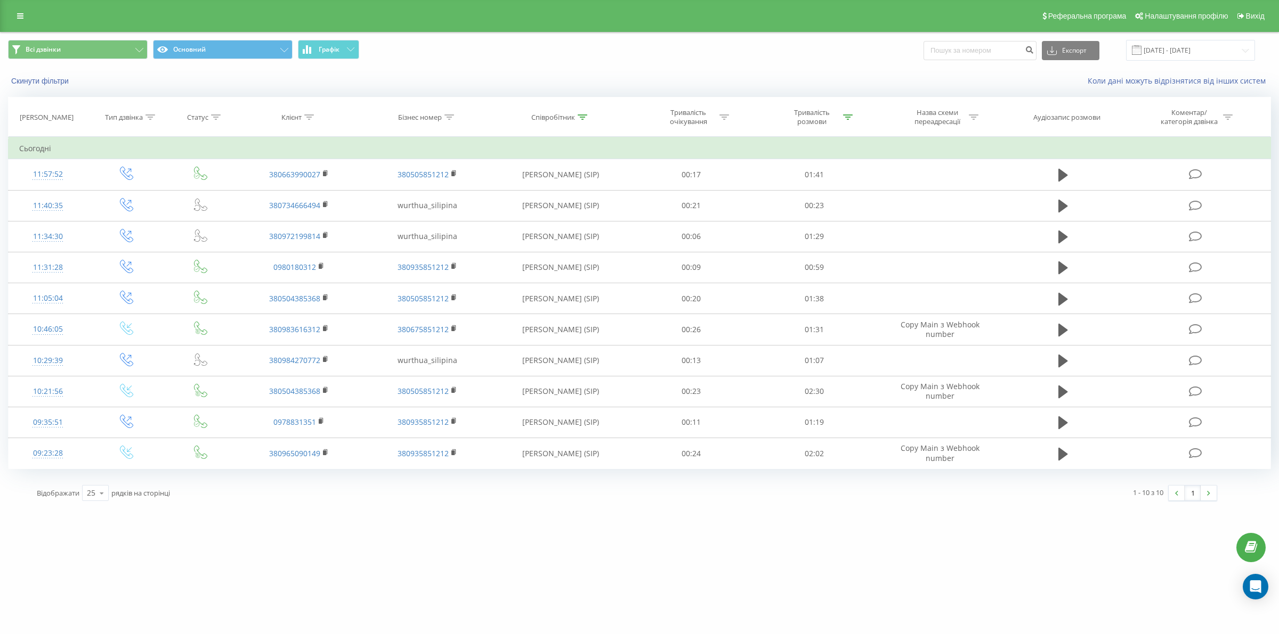
click at [552, 115] on div "Співробітник" at bounding box center [553, 117] width 44 height 9
drag, startPoint x: 558, startPoint y: 201, endPoint x: 517, endPoint y: 200, distance: 41.0
click at [517, 200] on input "сіліпіна" at bounding box center [561, 193] width 94 height 19
click button "OK" at bounding box center [582, 214] width 45 height 13
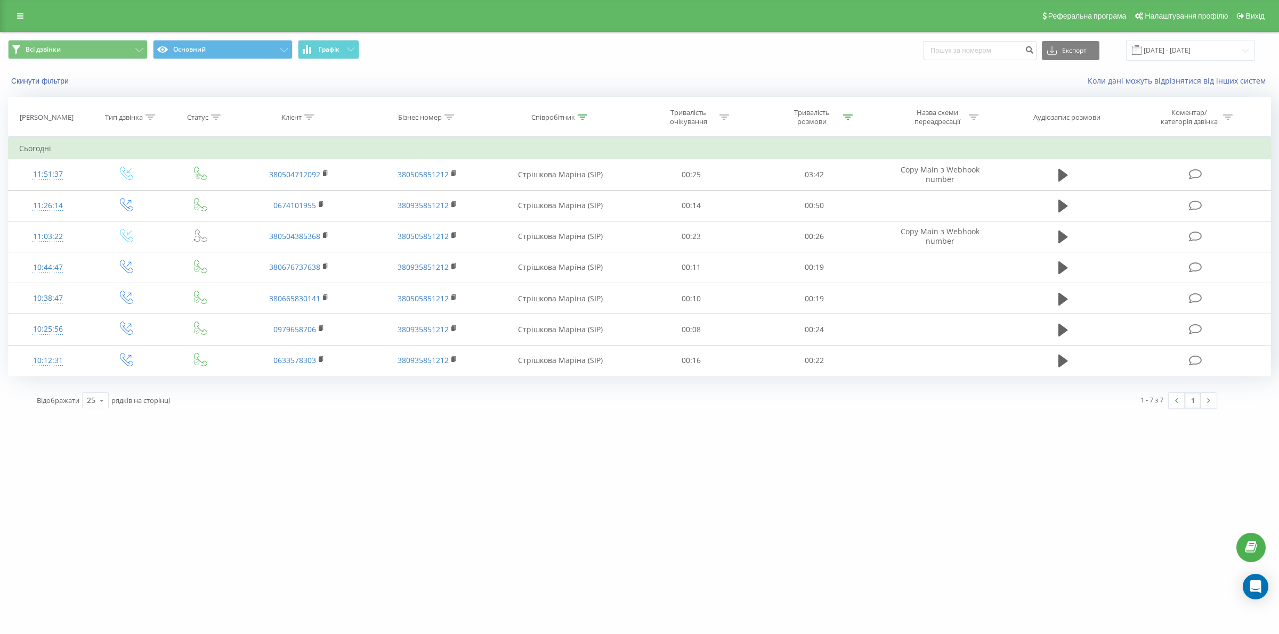
click at [581, 119] on icon at bounding box center [582, 117] width 10 height 5
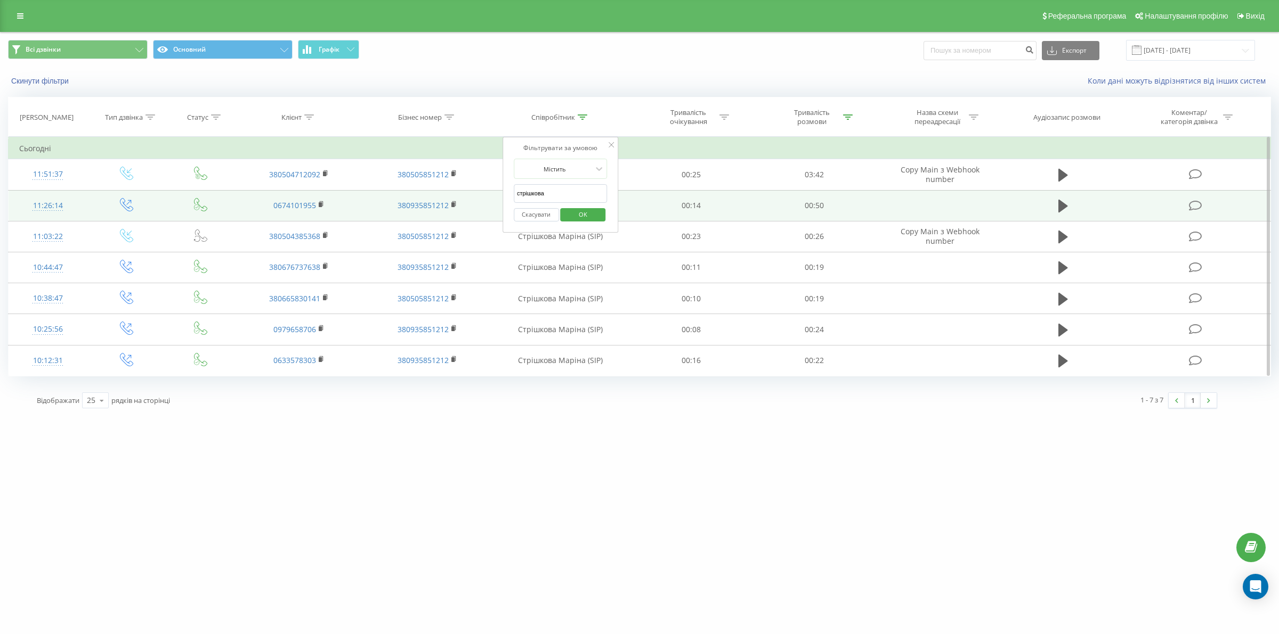
drag, startPoint x: 565, startPoint y: 193, endPoint x: 501, endPoint y: 192, distance: 63.9
click at [505, 196] on div "Фільтрувати за умовою Містить стрішкова Скасувати OK" at bounding box center [560, 185] width 116 height 96
click button "OK" at bounding box center [582, 214] width 45 height 13
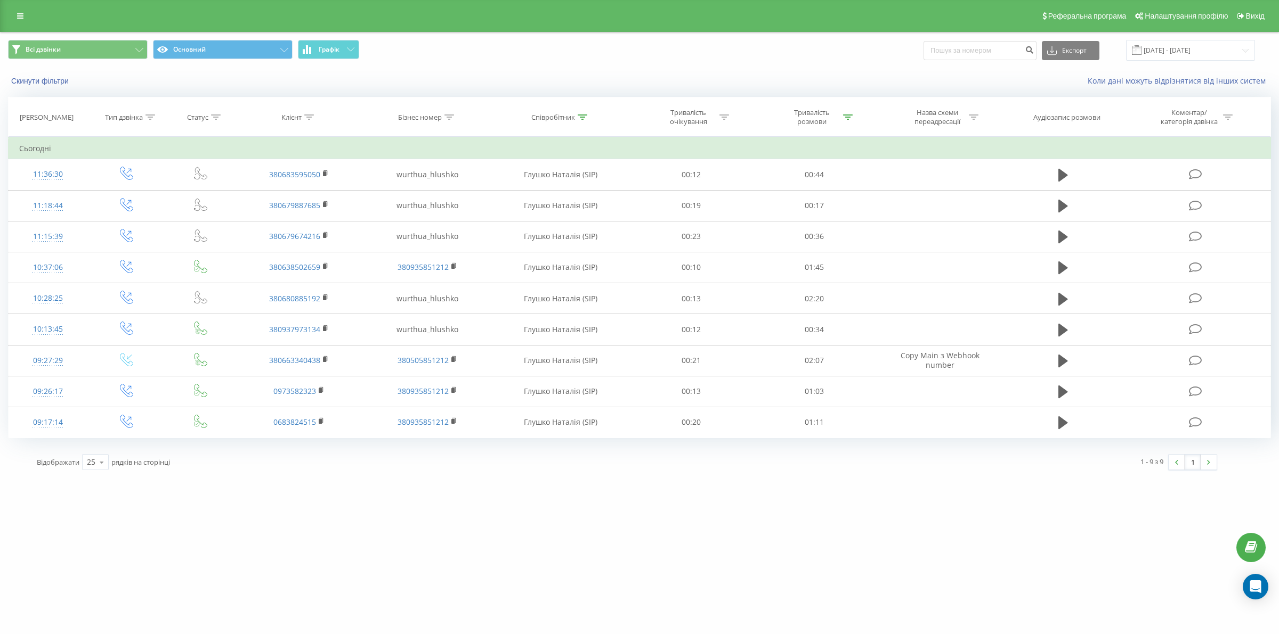
click at [579, 116] on icon at bounding box center [582, 117] width 10 height 5
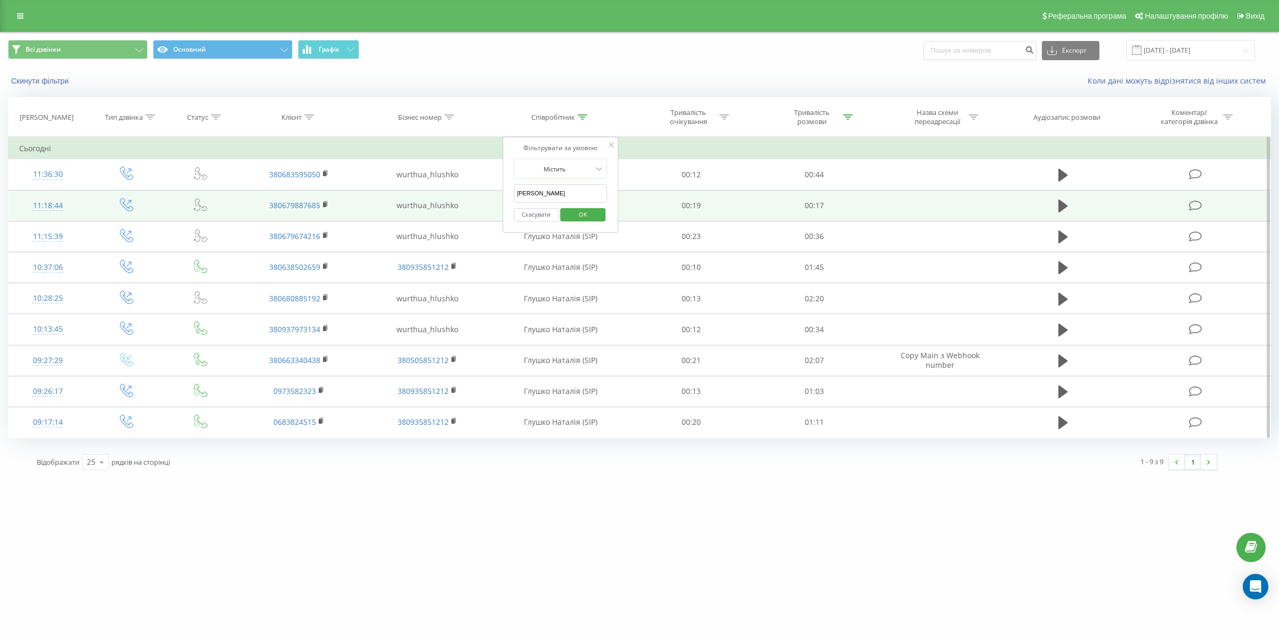
drag, startPoint x: 563, startPoint y: 194, endPoint x: 492, endPoint y: 193, distance: 70.9
click at [492, 193] on table "Фільтрувати за умовою Дорівнює Введіть значення Скасувати OK Фільтрувати за умо…" at bounding box center [639, 288] width 1263 height 302
type input "оксенгорова"
click button "OK" at bounding box center [582, 214] width 45 height 13
